Goal: Find specific page/section: Find specific page/section

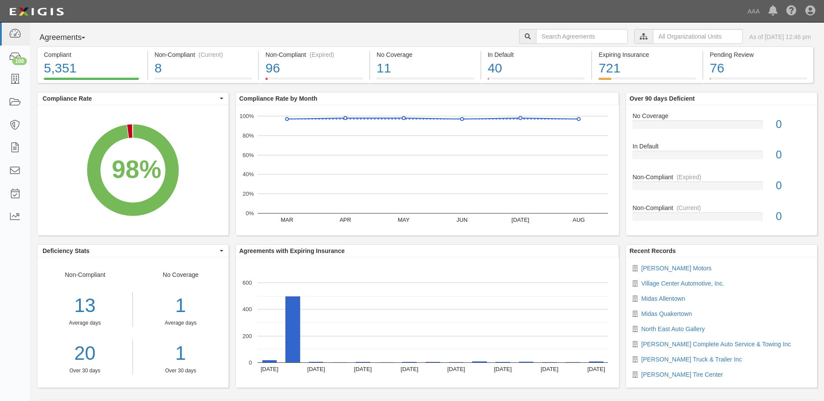
click at [85, 38] on span "button" at bounding box center [83, 38] width 3 height 2
click at [51, 56] on link "Parties" at bounding box center [71, 55] width 69 height 11
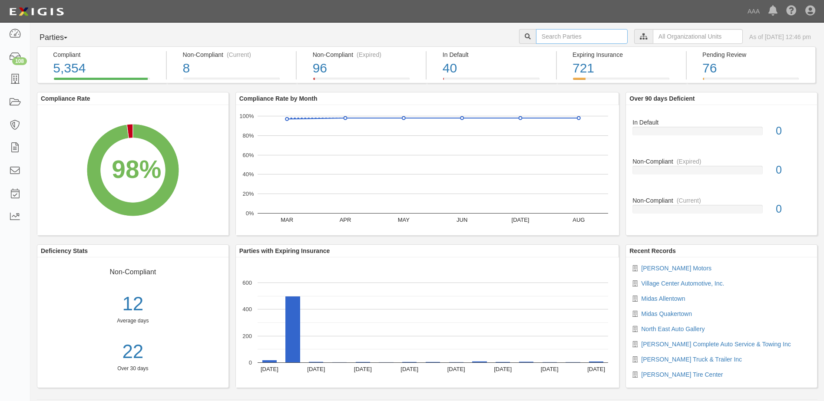
click at [536, 36] on input "text" at bounding box center [582, 36] width 92 height 15
type input "10474"
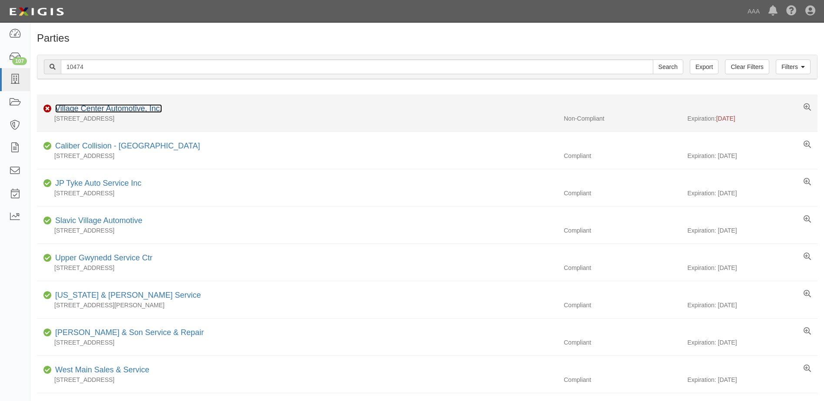
click at [114, 108] on link "Village Center Automotive, Inc." at bounding box center [108, 108] width 107 height 9
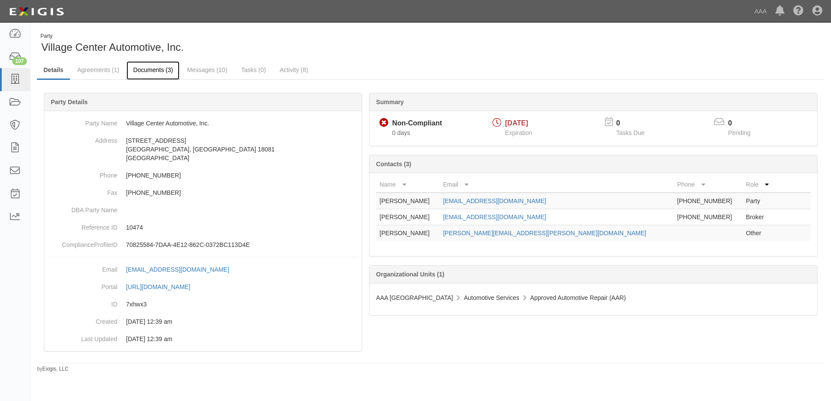
click at [143, 72] on link "Documents (3)" at bounding box center [152, 70] width 53 height 19
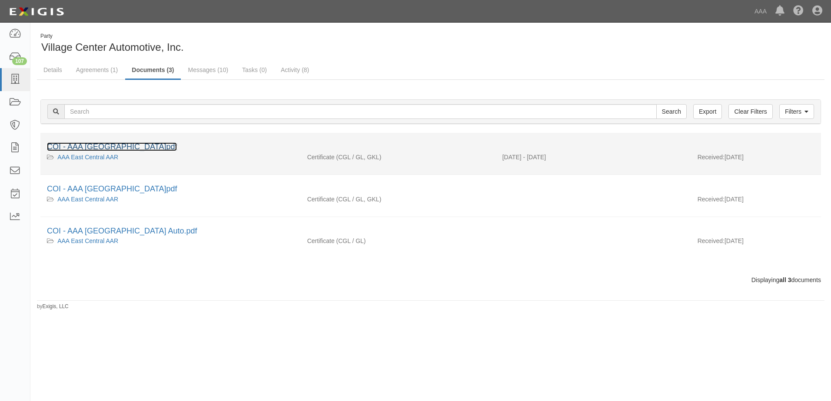
click at [90, 148] on link "COI - AAA East Central.pdf" at bounding box center [112, 146] width 130 height 9
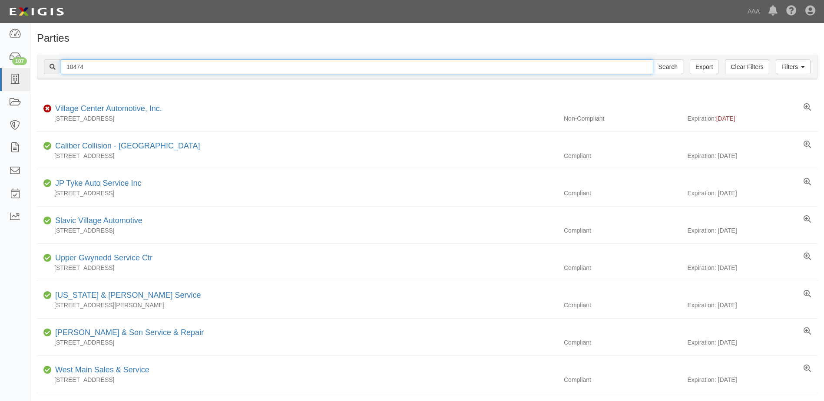
drag, startPoint x: 92, startPoint y: 69, endPoint x: 50, endPoint y: 67, distance: 41.8
click at [50, 67] on div "10474 Search" at bounding box center [364, 67] width 640 height 15
type input "10381"
click at [653, 60] on input "Search" at bounding box center [668, 67] width 30 height 15
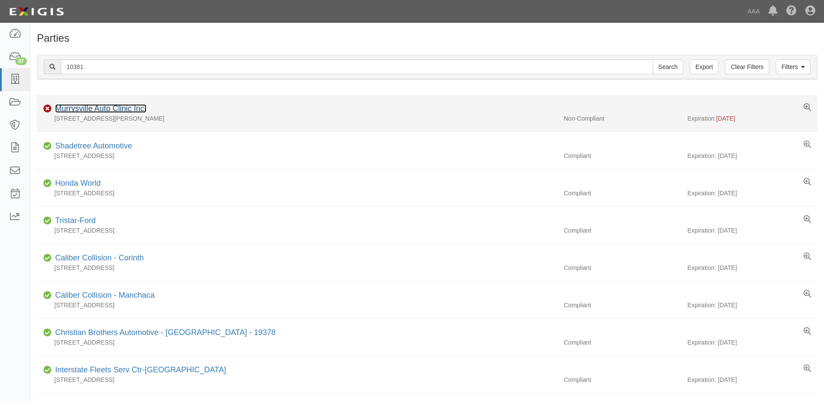
click at [101, 108] on link "Murrysville Auto Clinic Inc." at bounding box center [100, 108] width 91 height 9
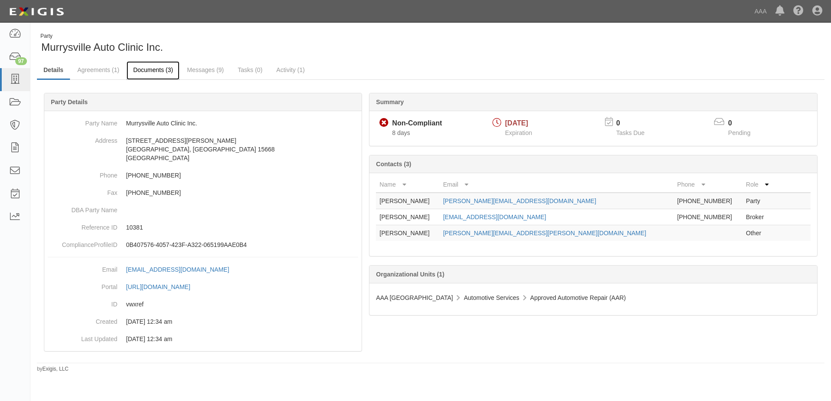
click at [147, 71] on link "Documents (3)" at bounding box center [152, 70] width 53 height 19
click at [149, 70] on link "Documents (3)" at bounding box center [152, 70] width 53 height 19
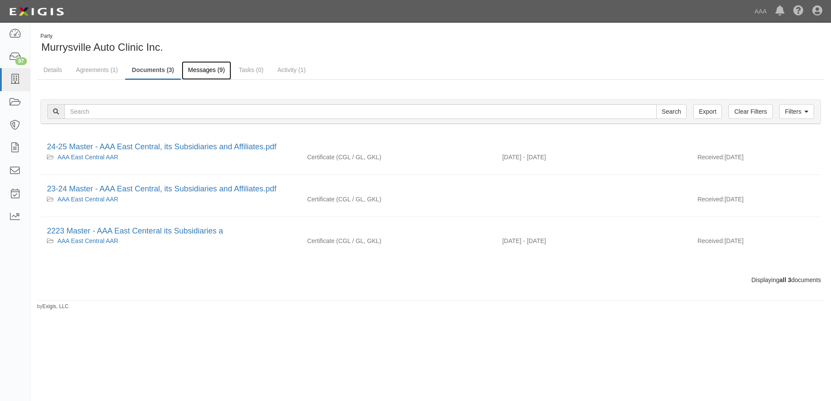
click at [203, 69] on link "Messages (9)" at bounding box center [207, 70] width 50 height 19
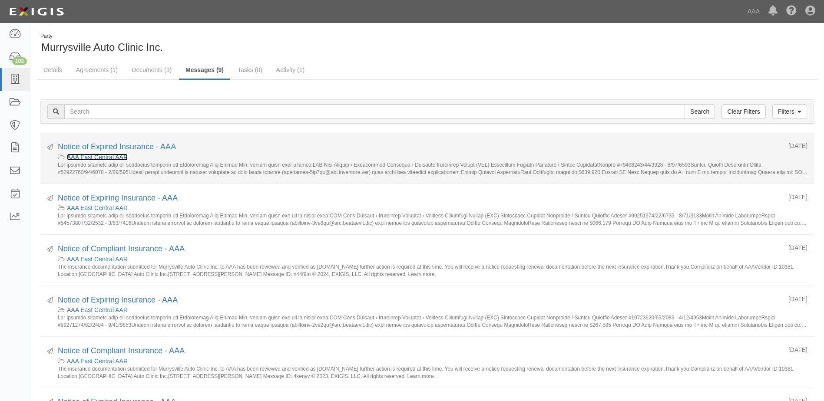
click at [105, 158] on link "AAA East Central AAR" at bounding box center [97, 157] width 61 height 7
click at [96, 147] on link "Notice of Expired Insurance - AAA" at bounding box center [117, 146] width 118 height 9
click at [84, 147] on link "Notice of Expired Insurance - AAA" at bounding box center [117, 146] width 118 height 9
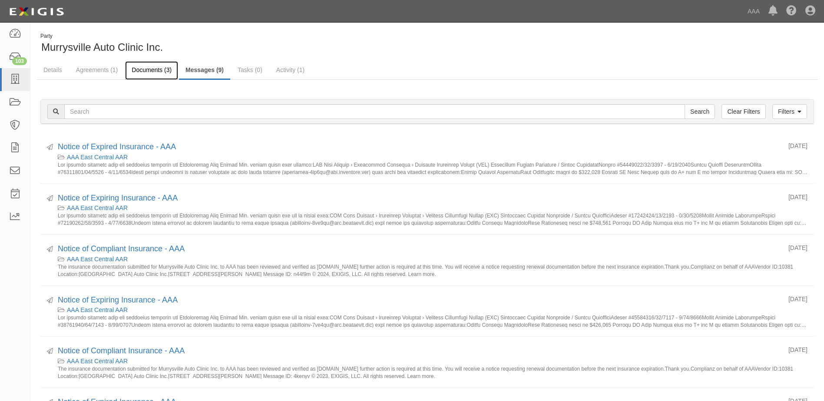
click at [141, 68] on link "Documents (3)" at bounding box center [151, 70] width 53 height 19
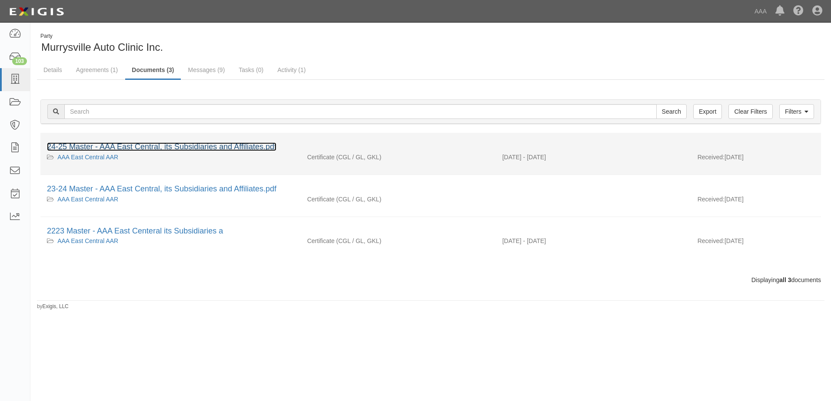
click at [128, 146] on link "24-25 Master - AAA East Central, its Subsidiaries and Affiliates.pdf" at bounding box center [161, 146] width 229 height 9
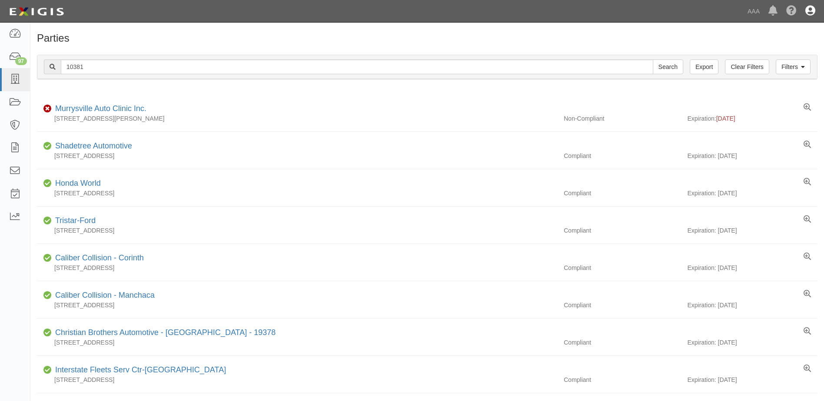
click at [809, 10] on icon at bounding box center [810, 11] width 10 height 10
click at [759, 49] on link "Sign Out" at bounding box center [785, 50] width 69 height 17
